Goal: Navigation & Orientation: Find specific page/section

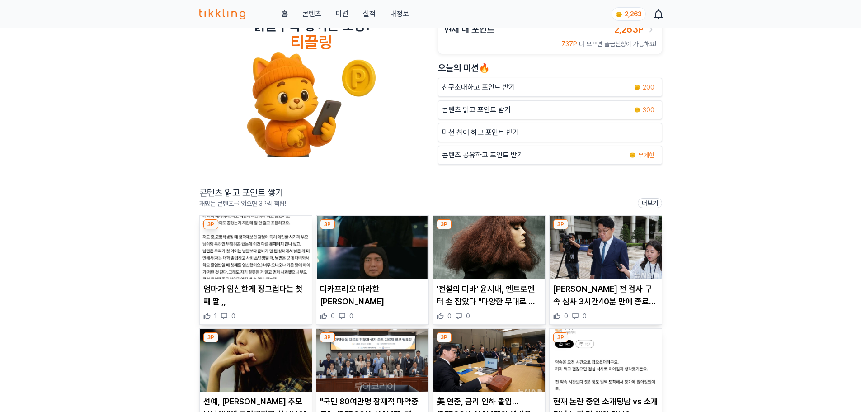
scroll to position [45, 0]
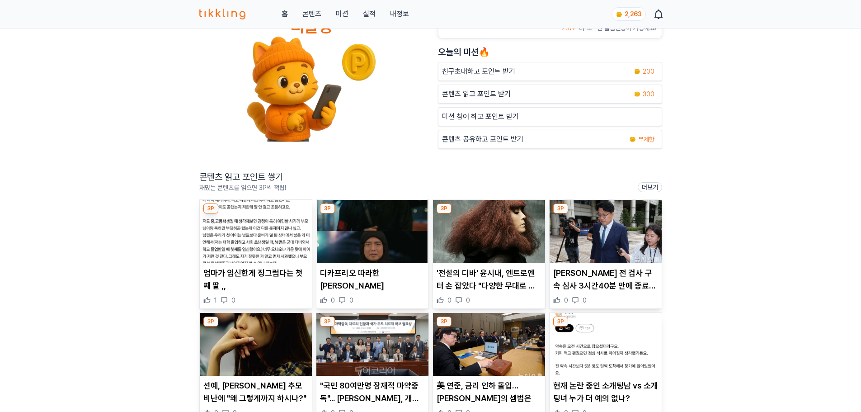
click at [285, 238] on img at bounding box center [256, 231] width 112 height 63
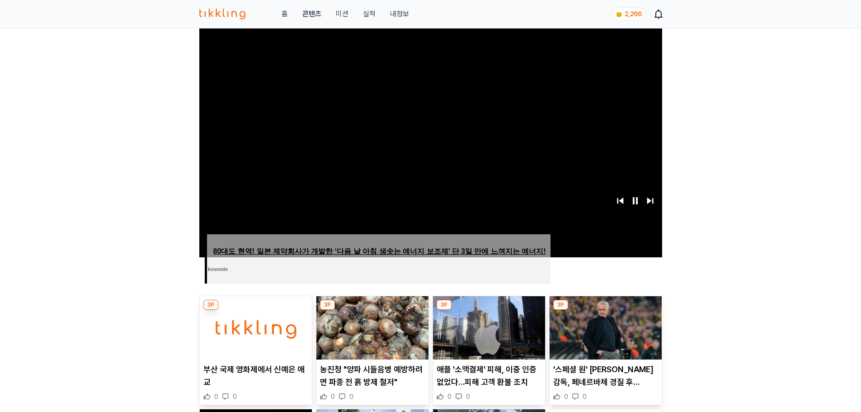
scroll to position [181, 0]
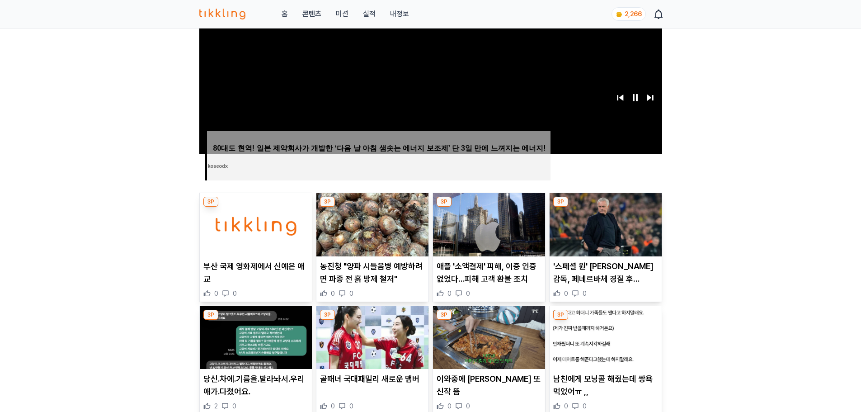
click at [276, 235] on img at bounding box center [256, 224] width 112 height 63
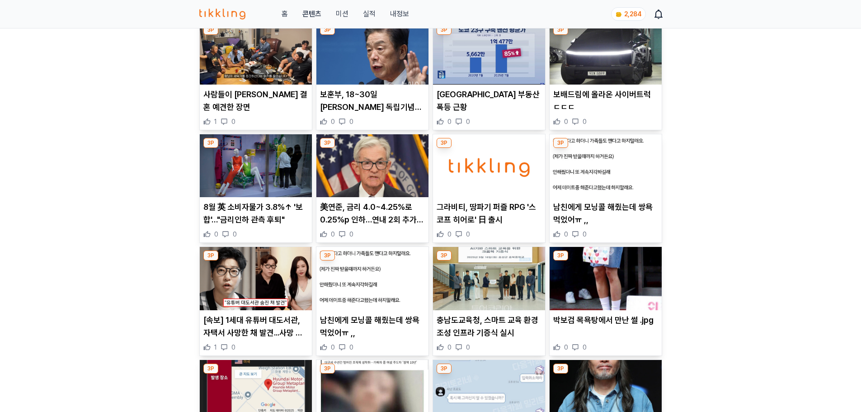
scroll to position [588, 0]
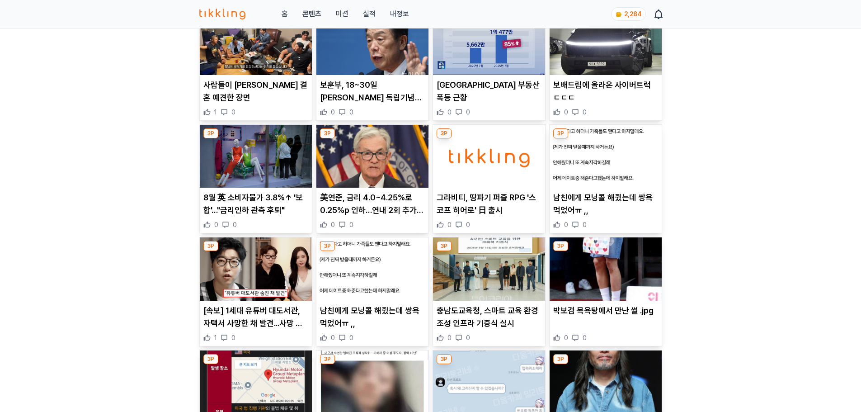
click at [392, 210] on p "美연준, 금리 4.0~4.25%로 0.25%p 인하…연내 2회 추가인하 시사(종합)" at bounding box center [372, 203] width 105 height 25
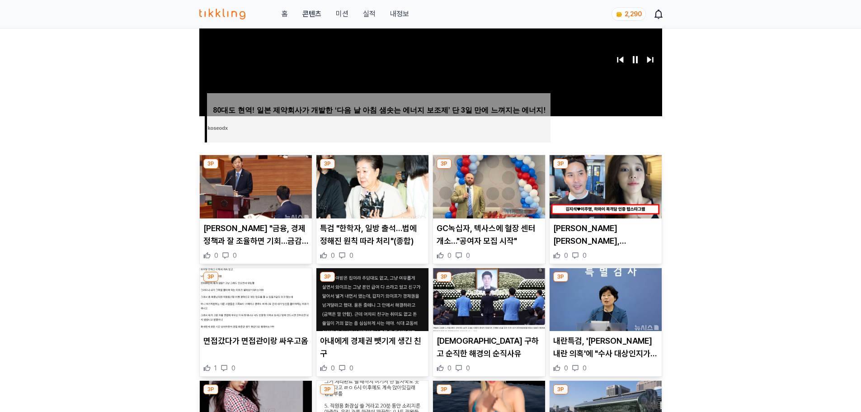
scroll to position [271, 0]
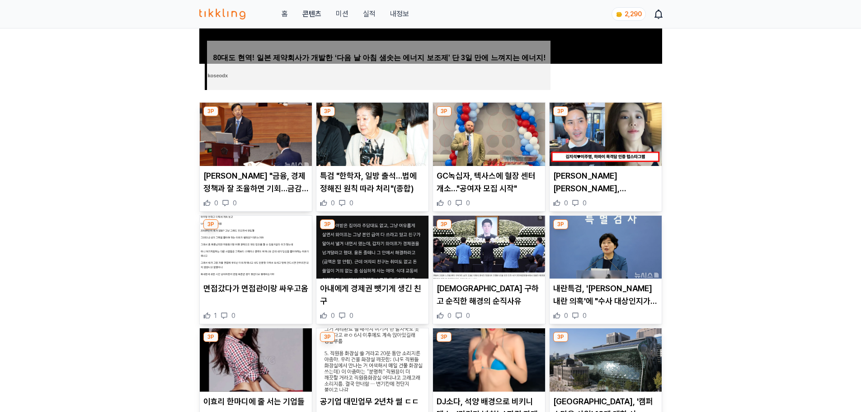
click at [600, 187] on p "김지석♥이주명, 하와이 목격담 인증 럽스타그램...공개 열애 1주년 근황 (+나이차이, 결혼)" at bounding box center [605, 182] width 105 height 25
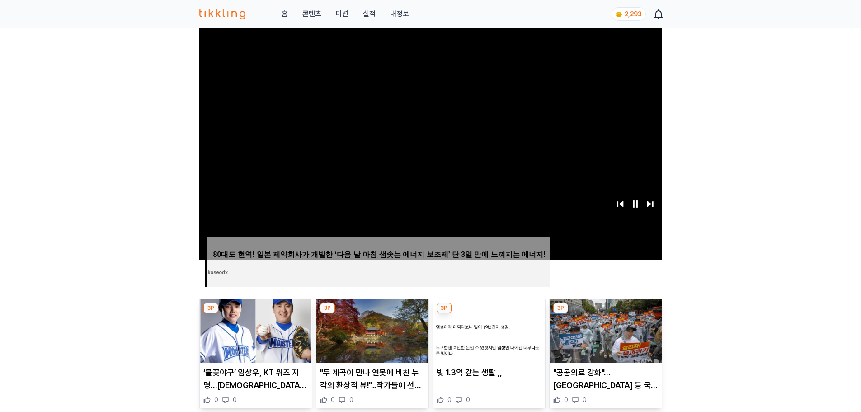
scroll to position [181, 0]
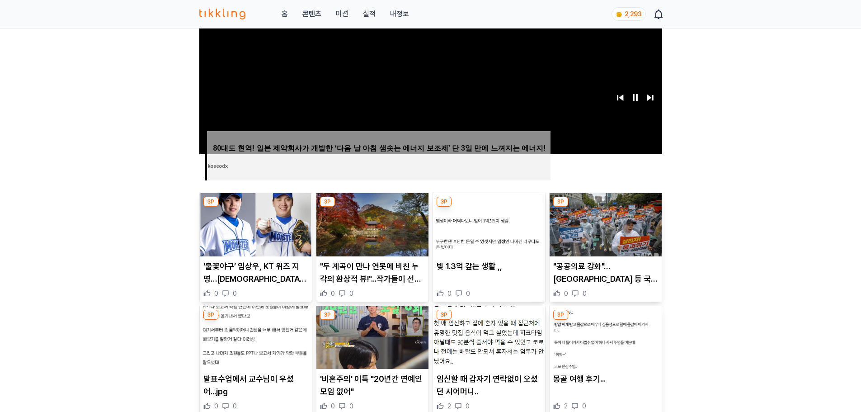
click at [371, 278] on p ""두 계곡이 만나 연못에 비친 누각의 환상적 뷰!"...작가들이 선호하는 촬영 명소" at bounding box center [372, 272] width 105 height 25
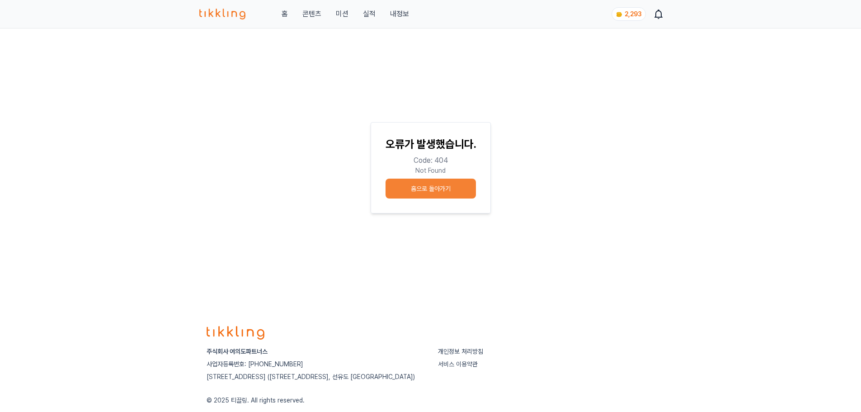
click at [435, 191] on button "홈으로 돌아가기" at bounding box center [431, 189] width 90 height 20
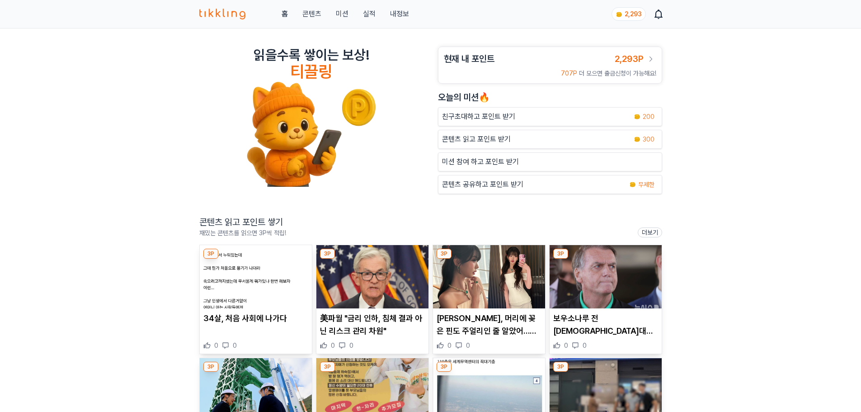
click at [340, 15] on button "미션" at bounding box center [342, 14] width 13 height 11
click at [368, 14] on link "실적" at bounding box center [369, 14] width 13 height 11
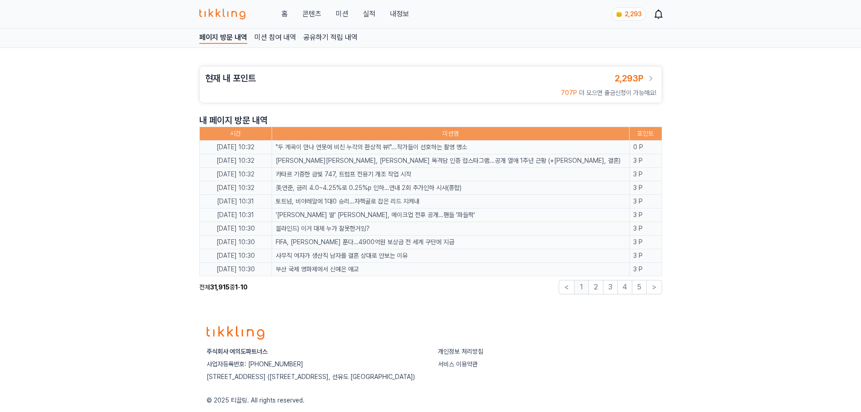
click at [281, 34] on link "미션 참여 내역" at bounding box center [276, 38] width 42 height 12
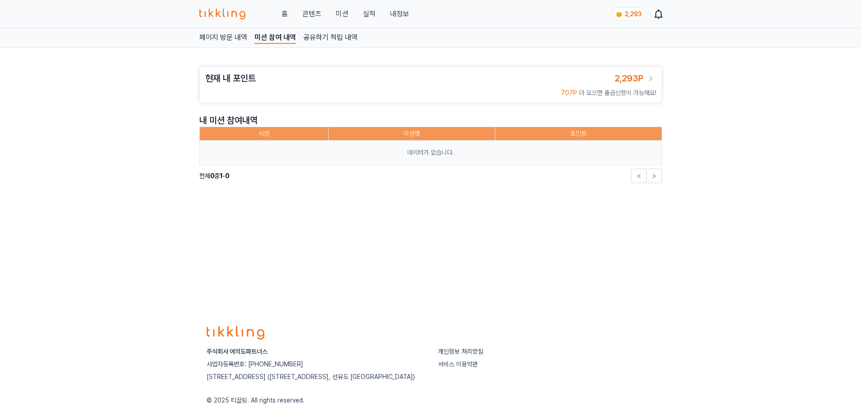
click at [327, 38] on link "공유하기 적립 내역" at bounding box center [330, 38] width 54 height 12
